Goal: Navigation & Orientation: Find specific page/section

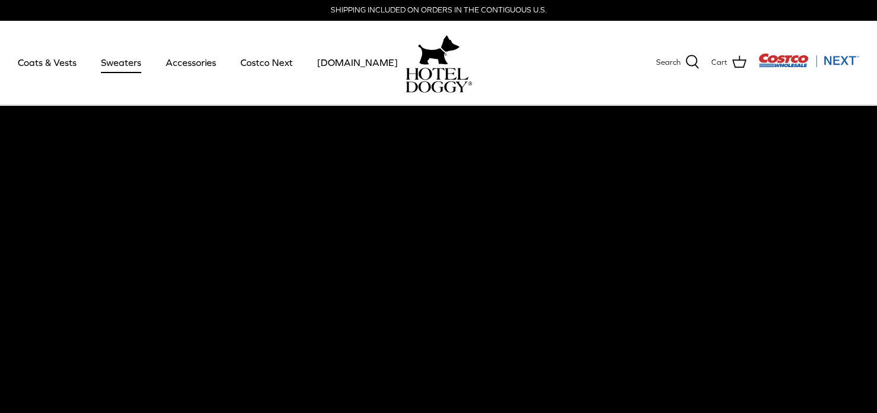
click at [115, 59] on link "Sweaters" at bounding box center [121, 62] width 62 height 40
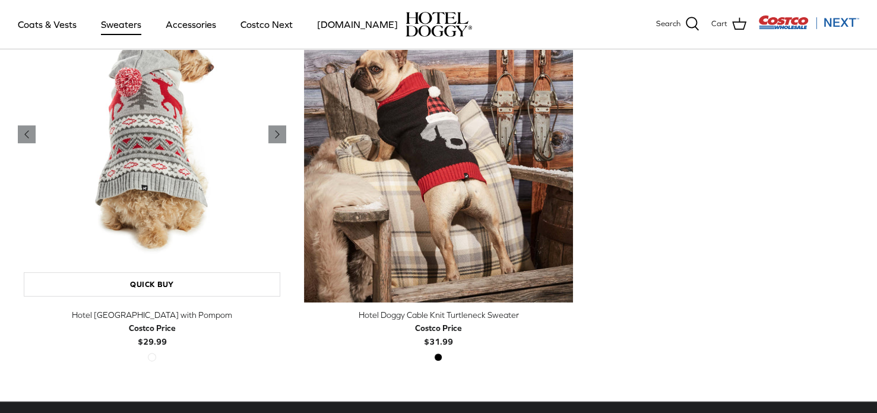
scroll to position [396, 0]
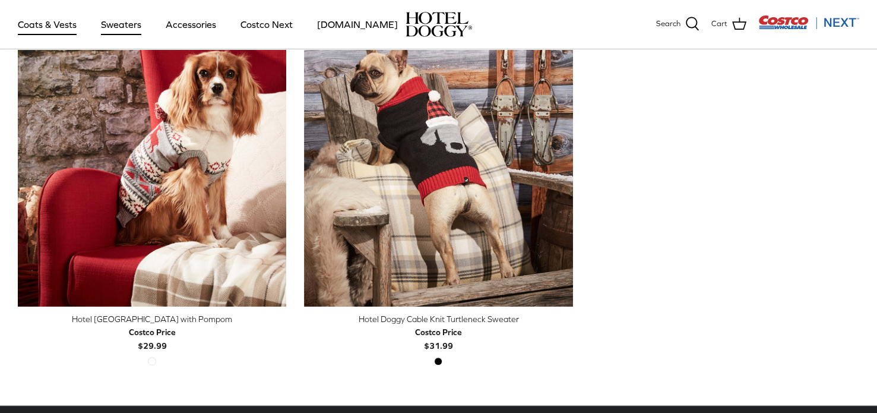
click at [63, 27] on link "Coats & Vests" at bounding box center [47, 24] width 80 height 40
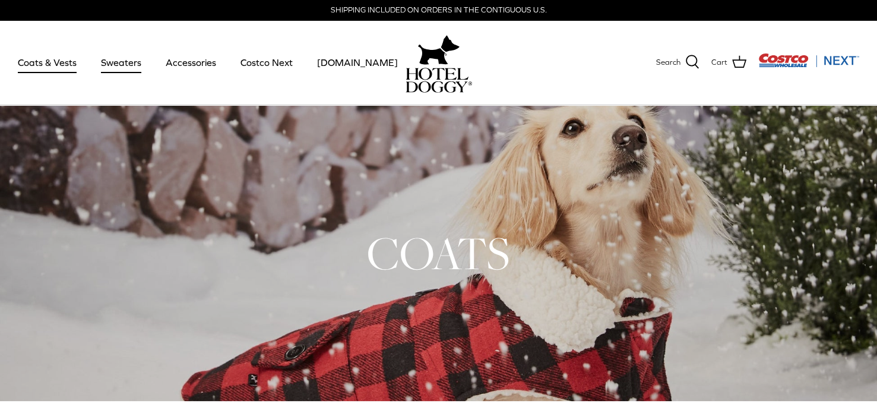
click at [110, 66] on link "Sweaters" at bounding box center [121, 62] width 62 height 40
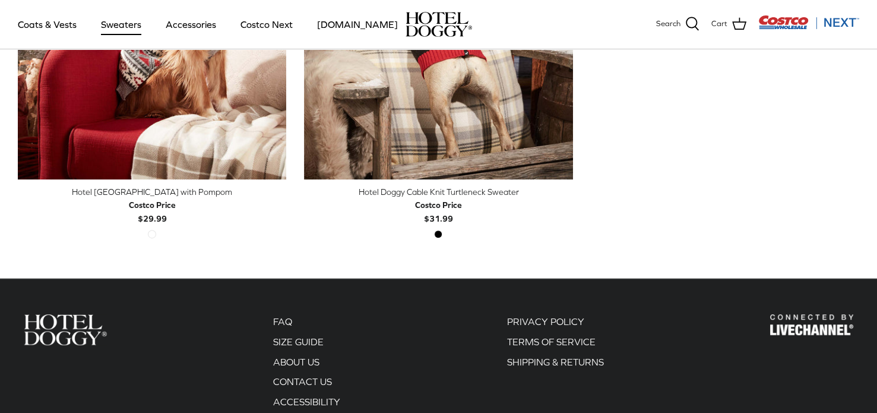
scroll to position [535, 0]
